Goal: Transaction & Acquisition: Purchase product/service

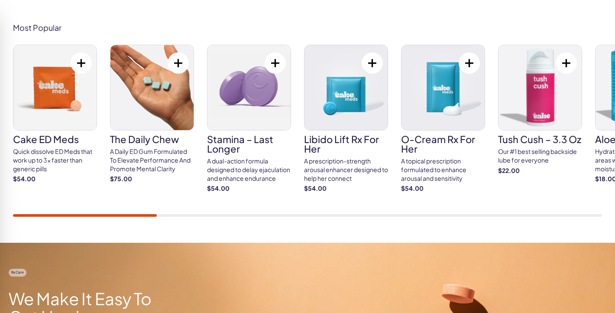
scroll to position [521, 0]
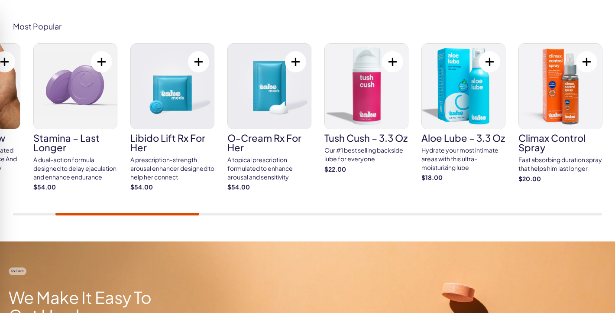
click at [388, 111] on img at bounding box center [366, 86] width 83 height 85
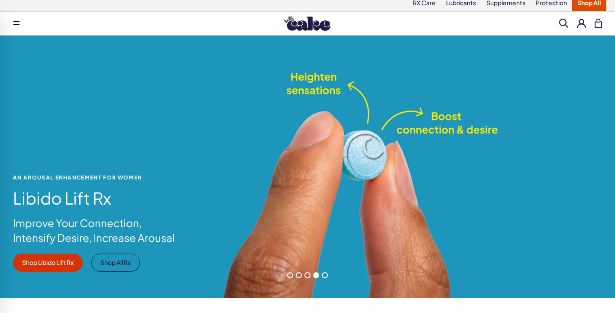
scroll to position [0, 0]
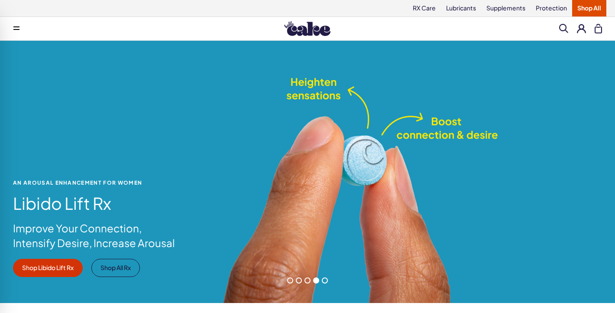
click at [324, 278] on span at bounding box center [325, 280] width 6 height 6
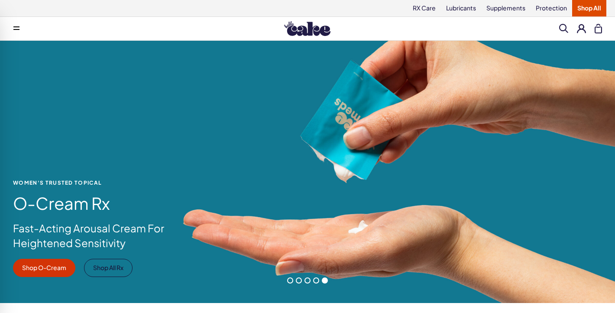
click at [289, 279] on span at bounding box center [290, 280] width 6 height 6
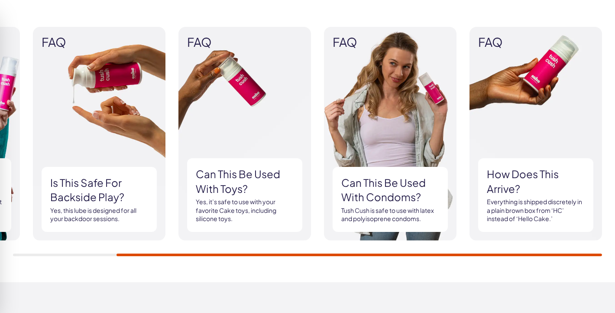
scroll to position [850, 0]
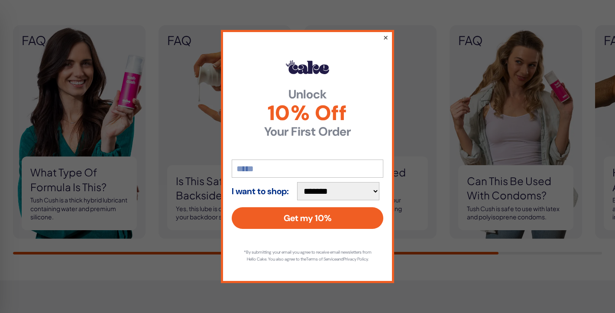
click at [386, 33] on button "×" at bounding box center [386, 37] width 6 height 10
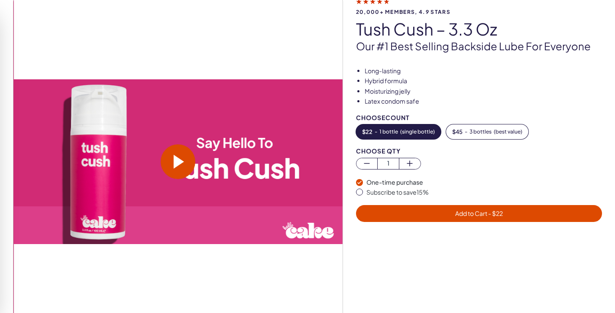
scroll to position [70, 0]
